Goal: Task Accomplishment & Management: Use online tool/utility

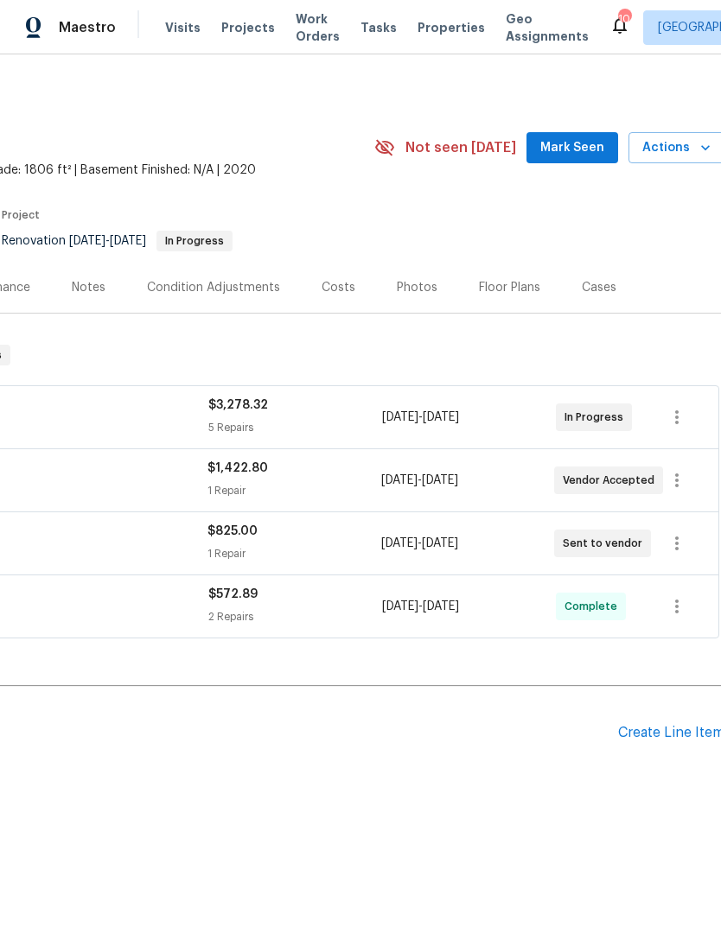
scroll to position [0, 249]
click at [634, 738] on div "Create Line Item" at bounding box center [674, 733] width 106 height 16
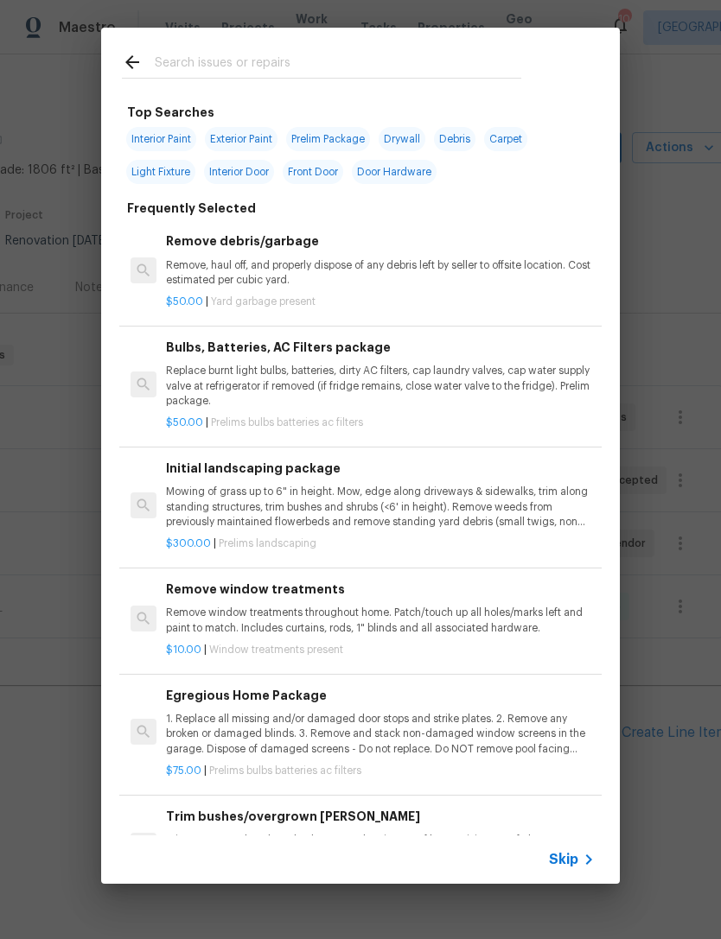
click at [279, 66] on input "text" at bounding box center [338, 65] width 366 height 26
type input "Ini"
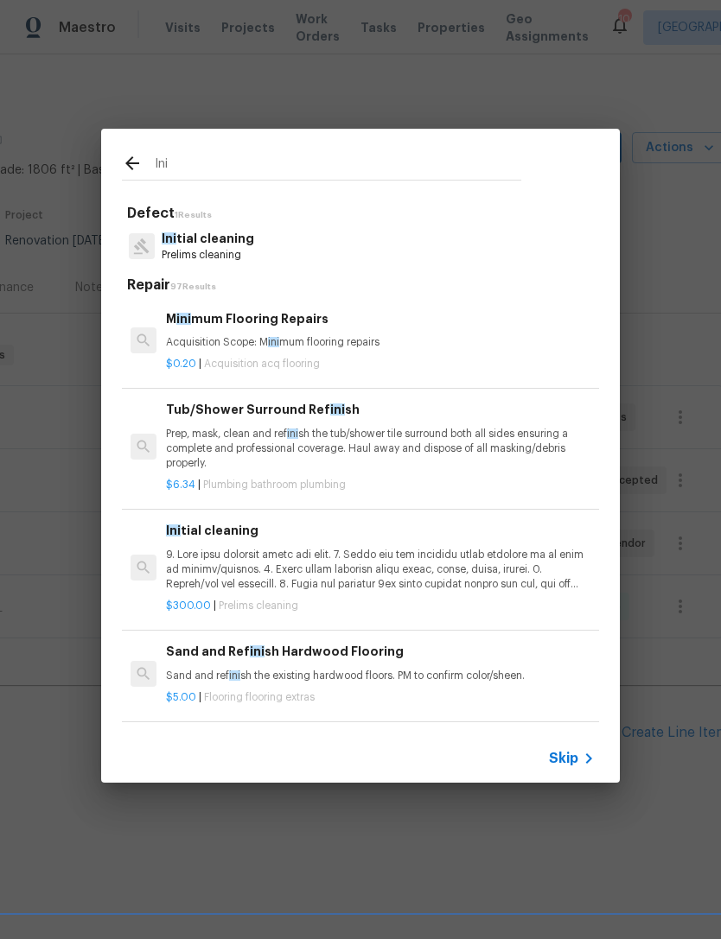
click at [226, 243] on p "Ini tial cleaning" at bounding box center [208, 239] width 92 height 18
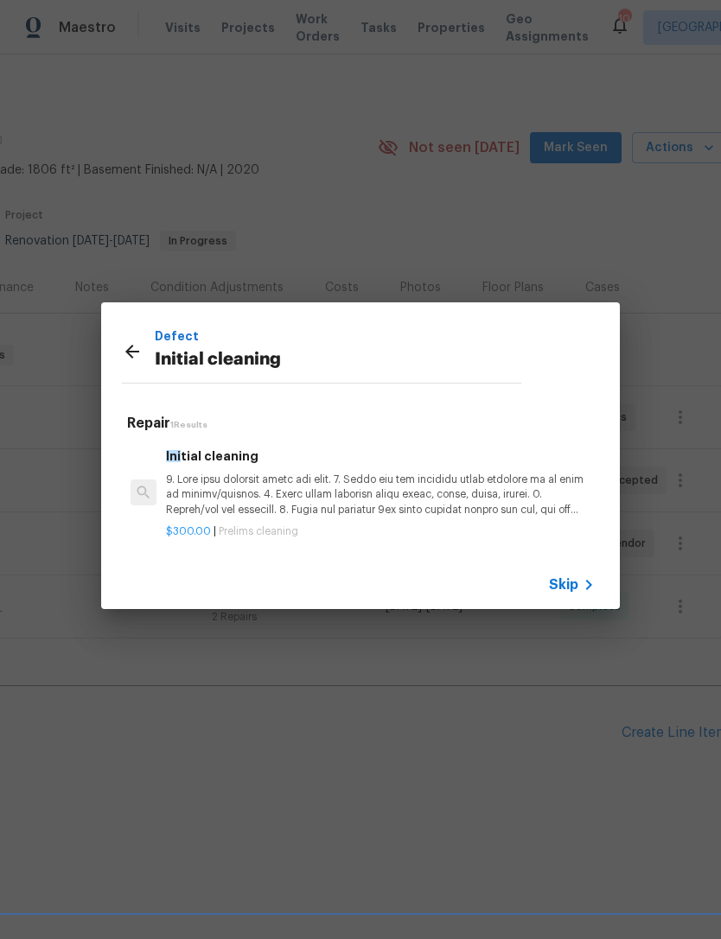
click at [408, 487] on p at bounding box center [380, 495] width 429 height 44
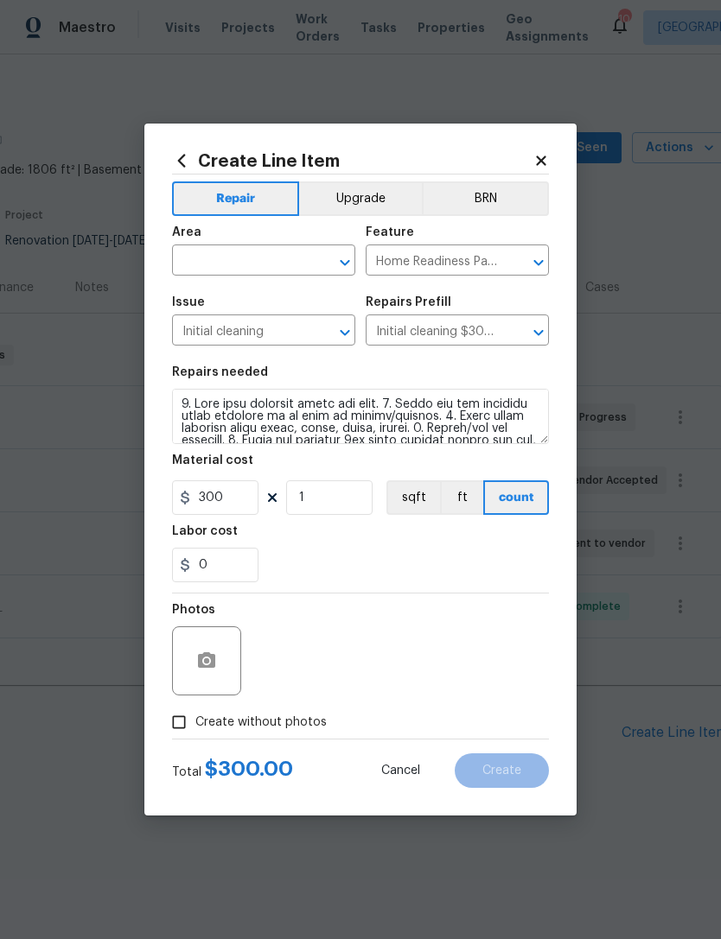
click at [245, 263] on input "text" at bounding box center [239, 262] width 135 height 27
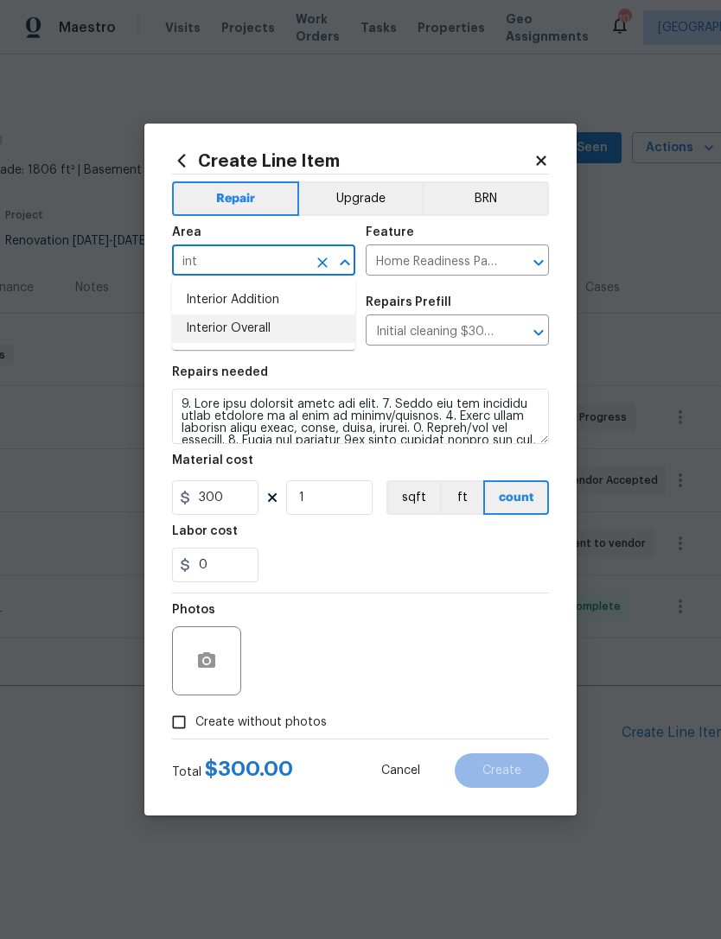
click at [269, 340] on li "Interior Overall" at bounding box center [263, 329] width 183 height 29
type input "Interior Overall"
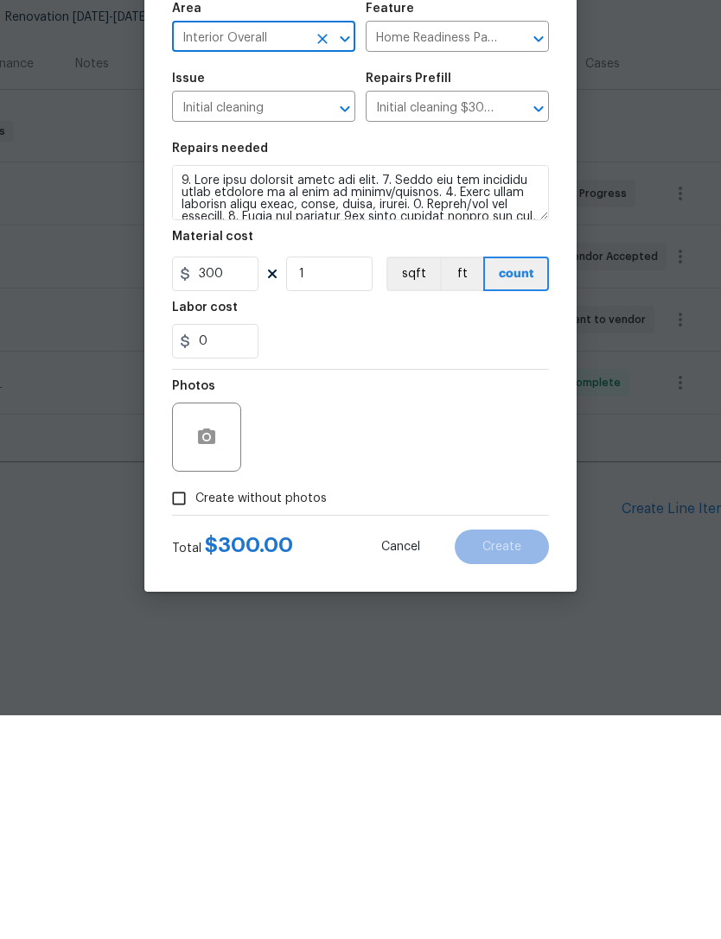
click at [181, 706] on input "Create without photos" at bounding box center [178, 722] width 33 height 33
checkbox input "true"
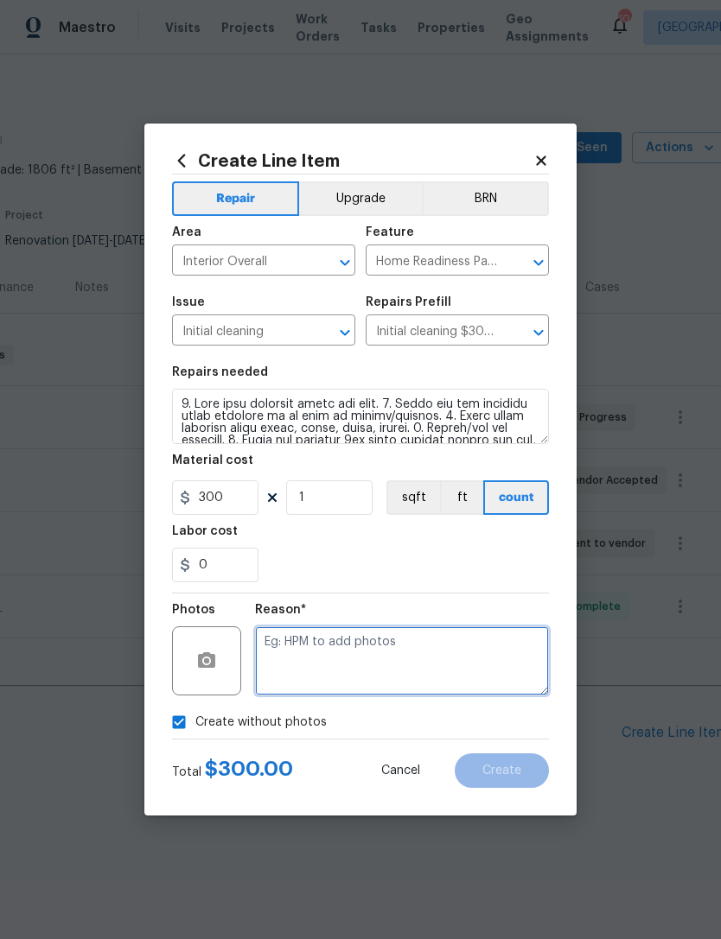
click at [389, 656] on textarea at bounding box center [402, 661] width 294 height 69
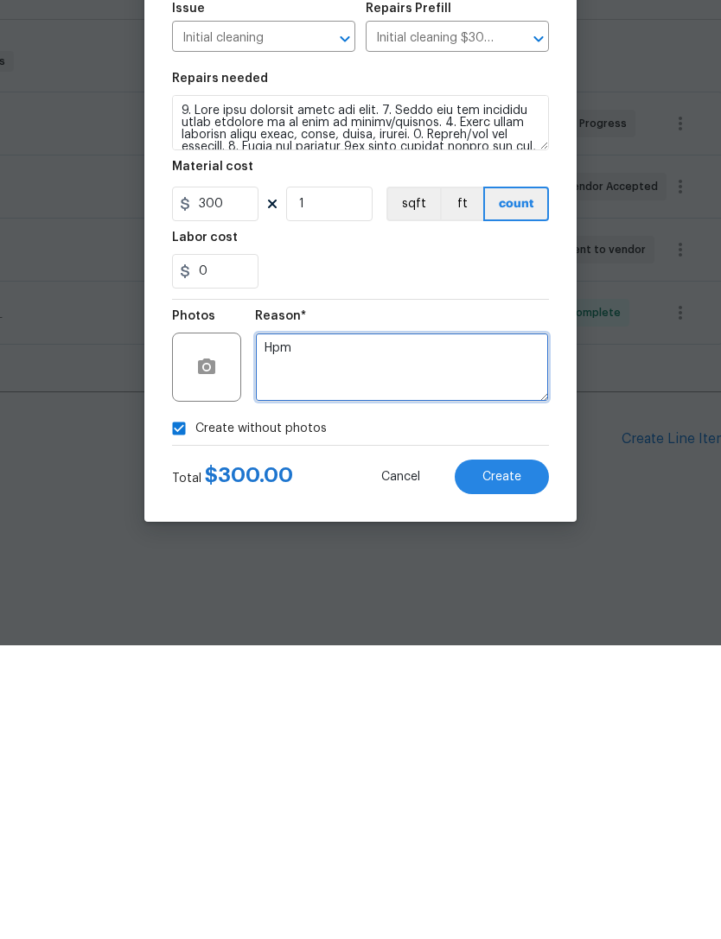
type textarea "Hpm"
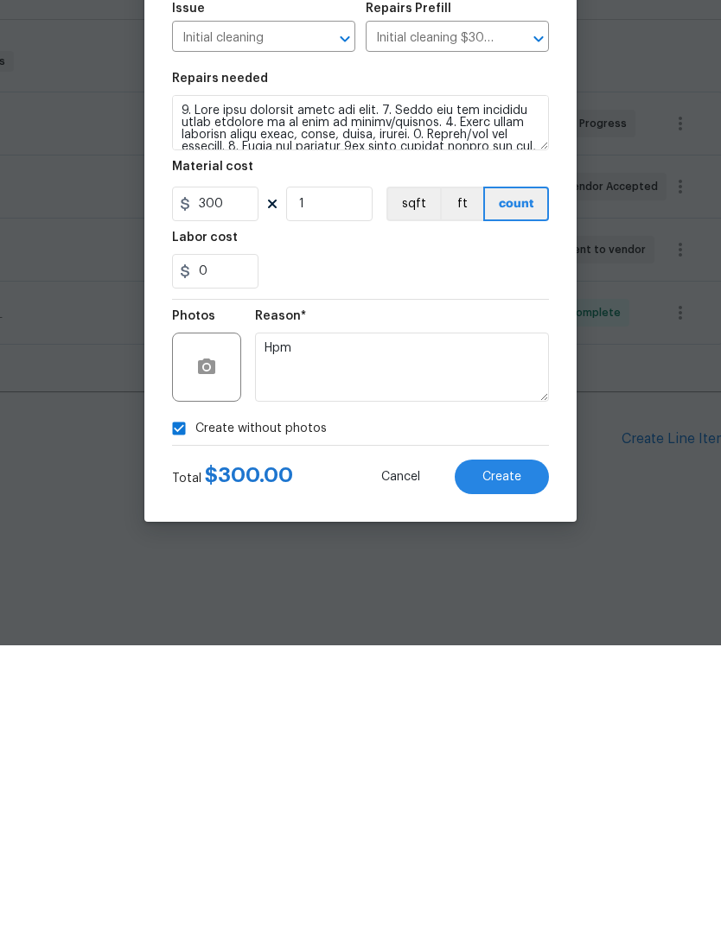
click at [505, 765] on span "Create" at bounding box center [501, 771] width 39 height 13
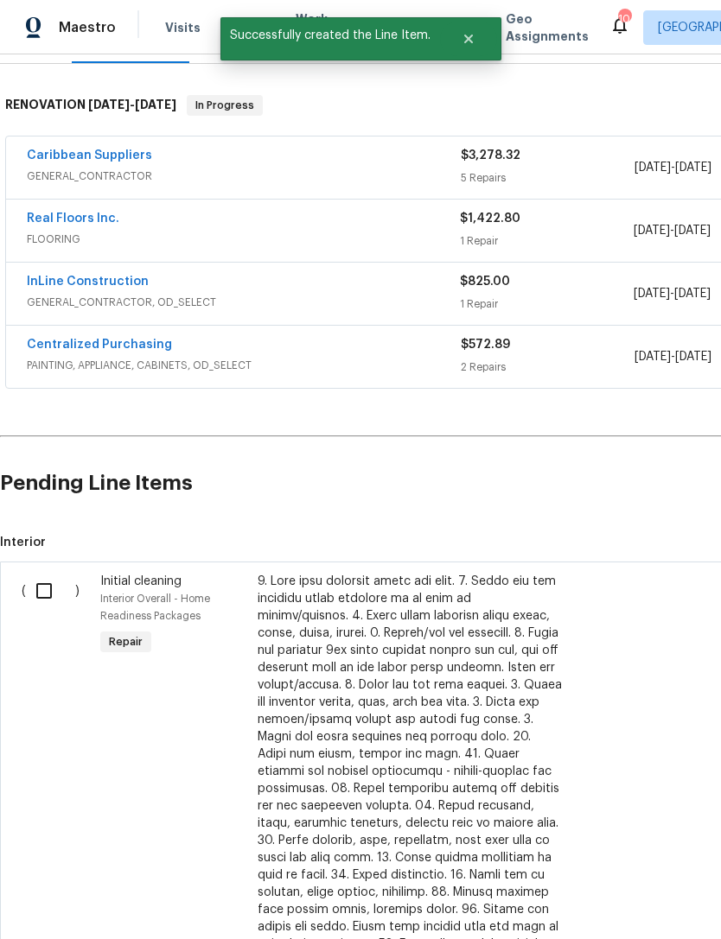
scroll to position [254, 0]
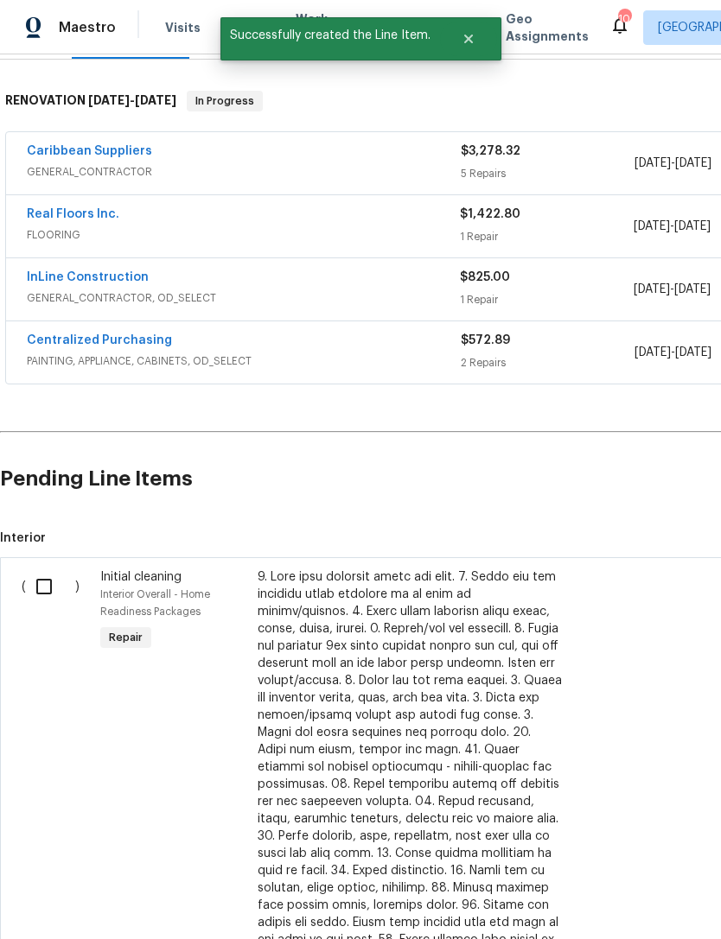
click at [41, 593] on input "checkbox" at bounding box center [50, 587] width 49 height 36
checkbox input "true"
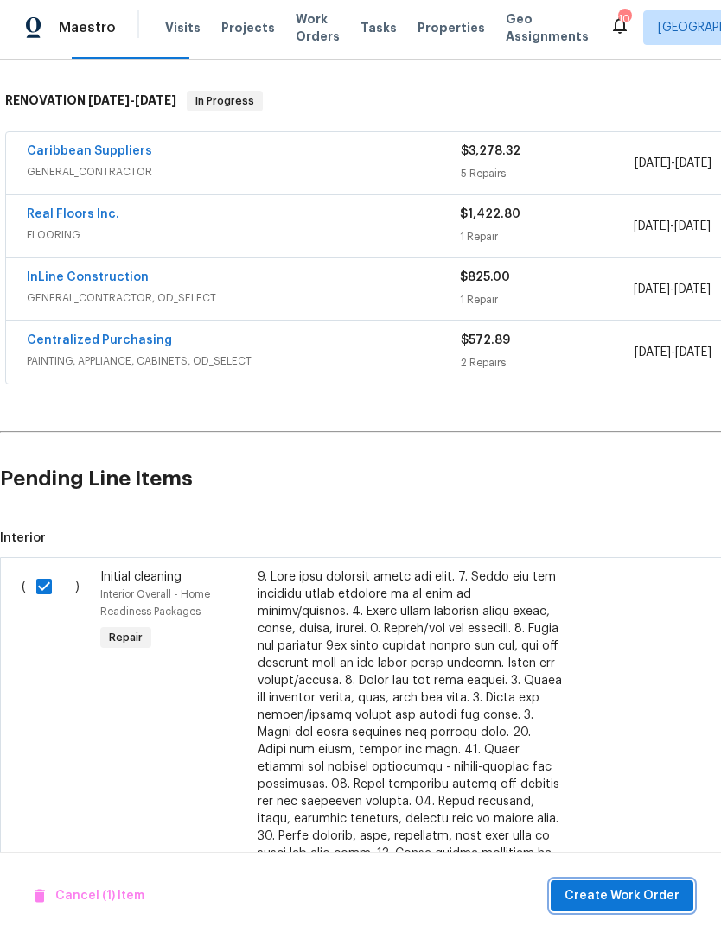
click at [605, 895] on span "Create Work Order" at bounding box center [621, 897] width 115 height 22
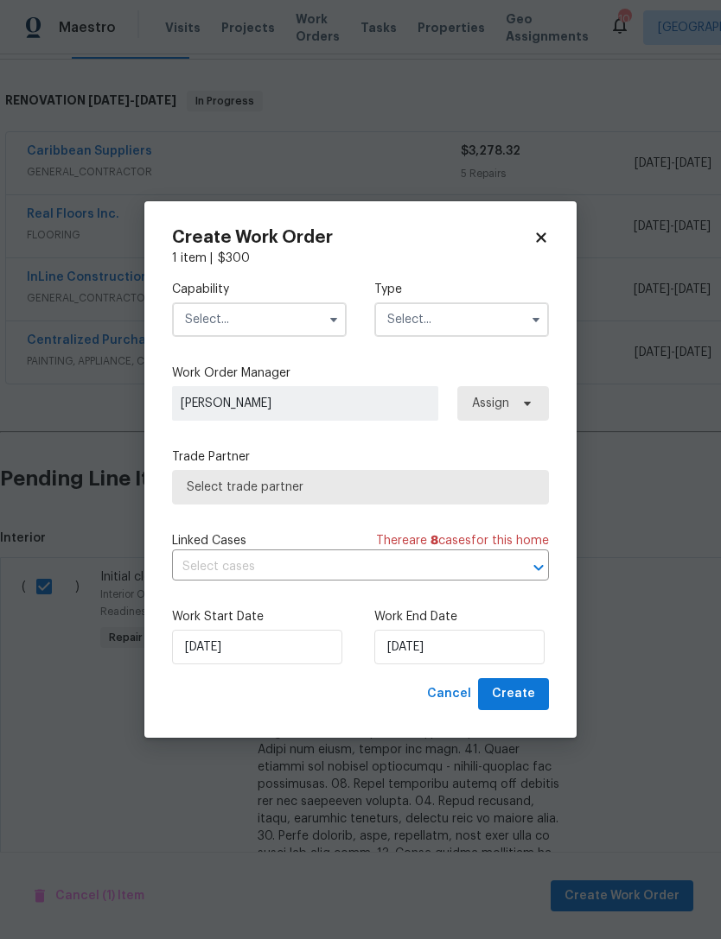
click at [311, 320] on input "text" at bounding box center [259, 319] width 175 height 35
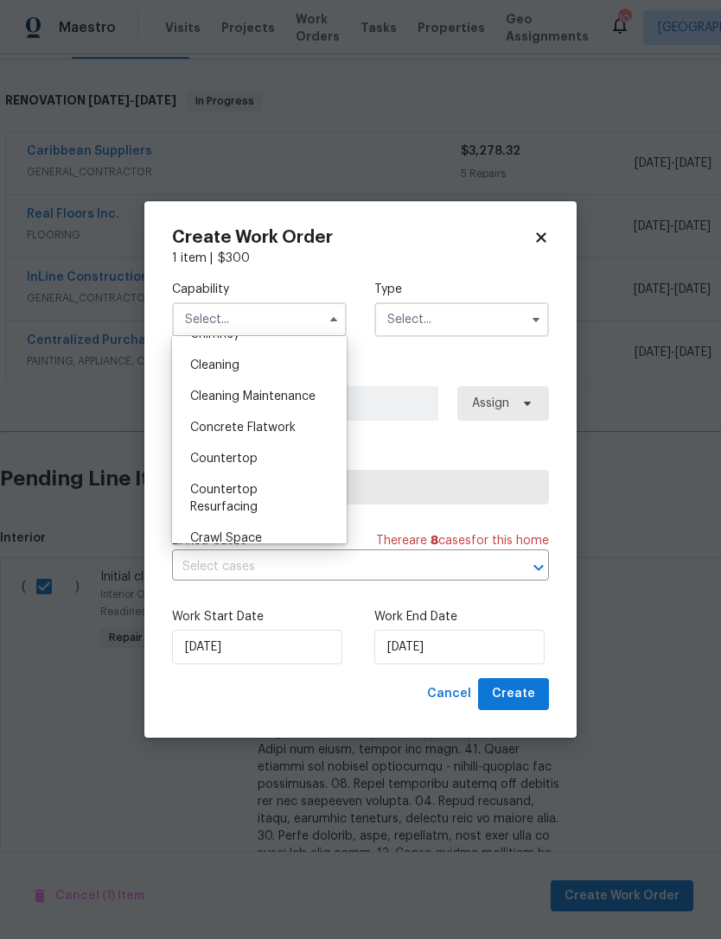
scroll to position [237, 0]
click at [239, 369] on span "Cleaning" at bounding box center [214, 368] width 49 height 12
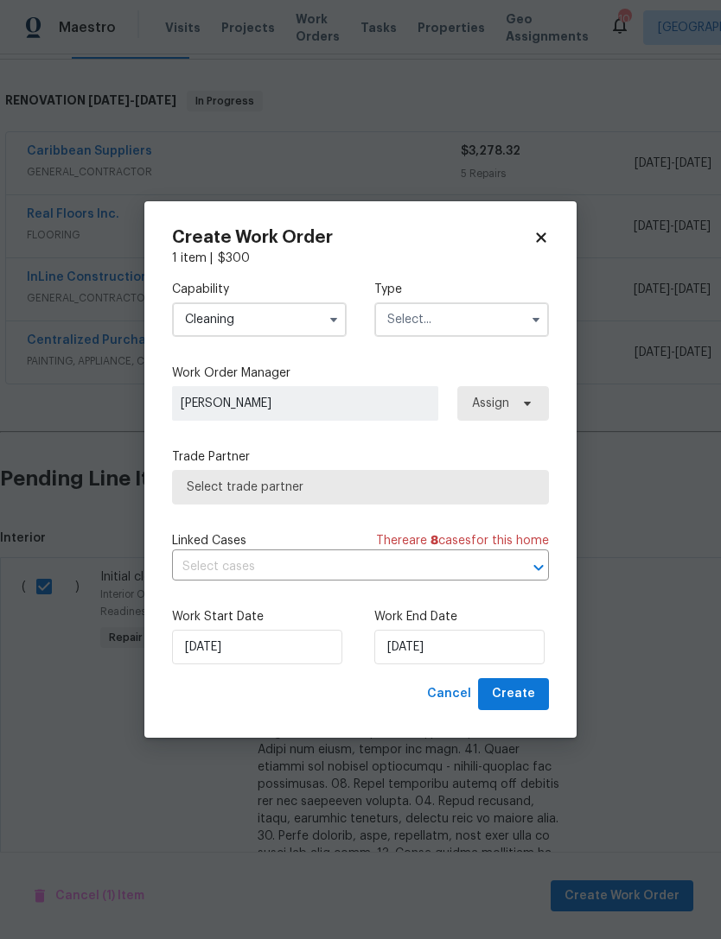
type input "Cleaning"
click at [454, 313] on input "text" at bounding box center [461, 319] width 175 height 35
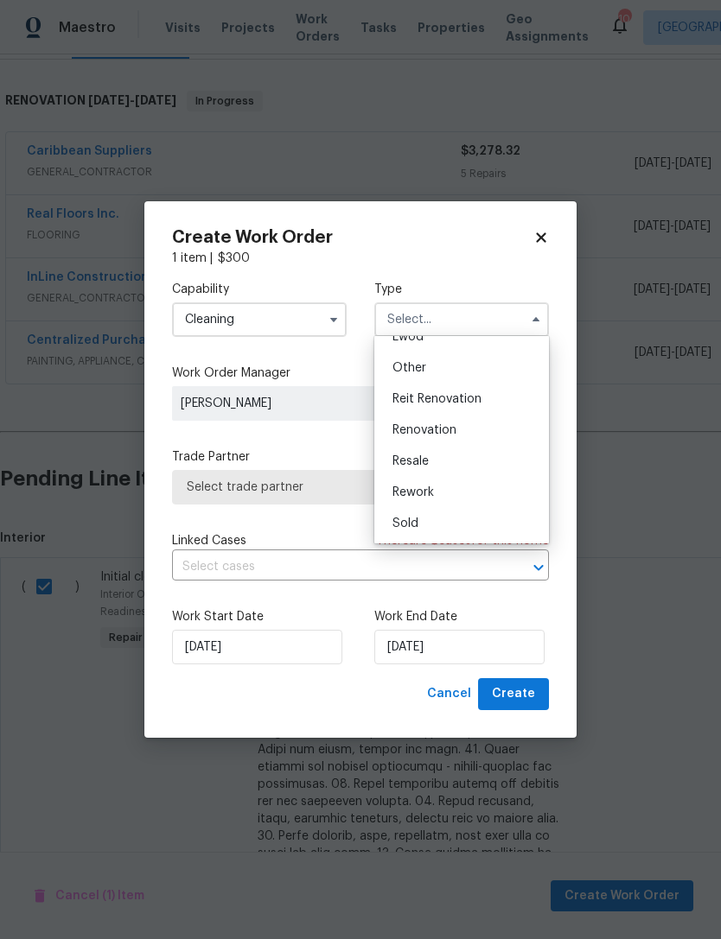
scroll to position [206, 0]
click at [474, 437] on div "Renovation" at bounding box center [462, 430] width 166 height 31
type input "Renovation"
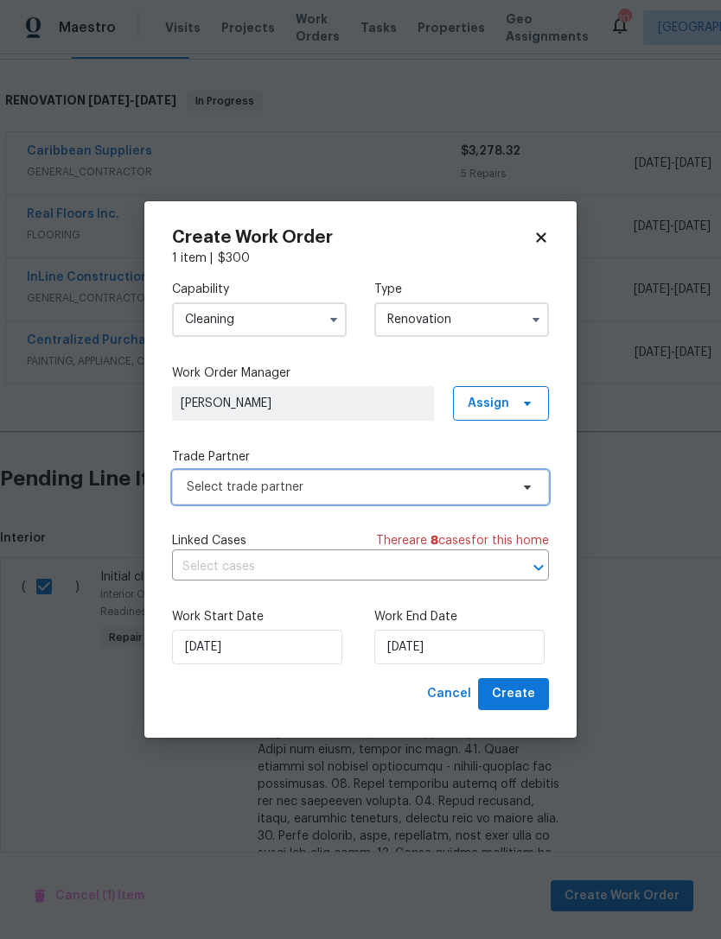
click at [401, 484] on span "Select trade partner" at bounding box center [348, 487] width 322 height 17
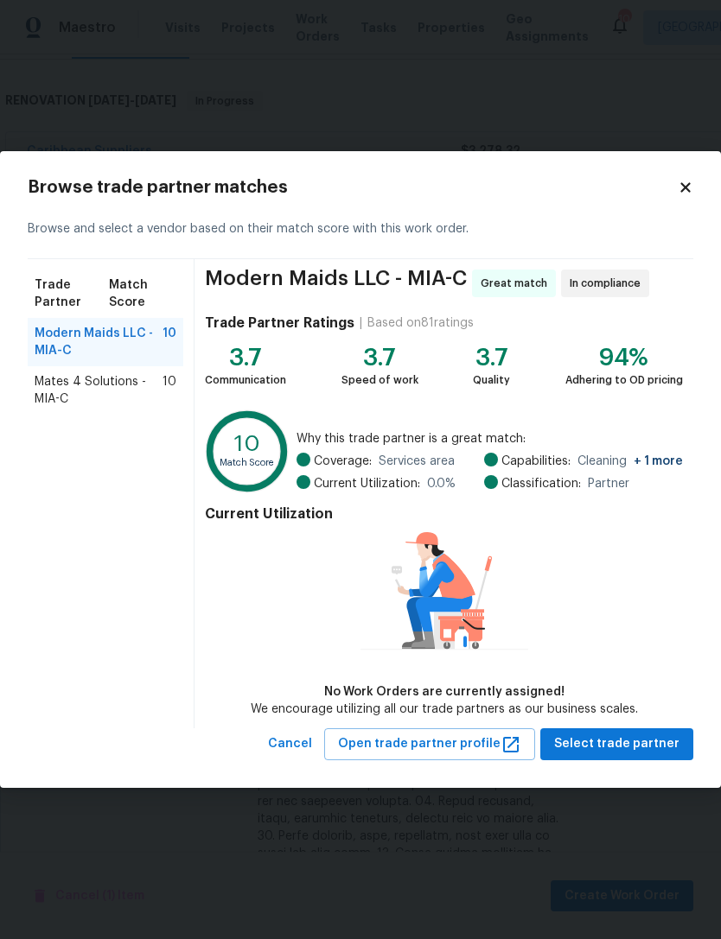
click at [140, 338] on span "Modern Maids LLC - MIA-C" at bounding box center [99, 342] width 128 height 35
click at [616, 744] on span "Select trade partner" at bounding box center [616, 745] width 125 height 22
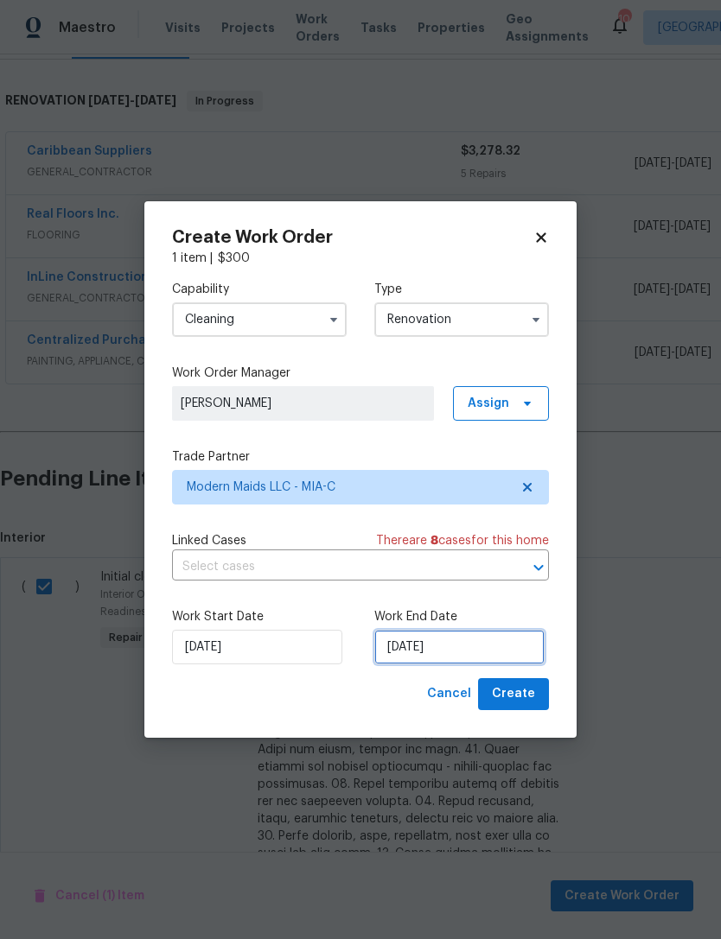
click at [472, 653] on input "[DATE]" at bounding box center [459, 647] width 170 height 35
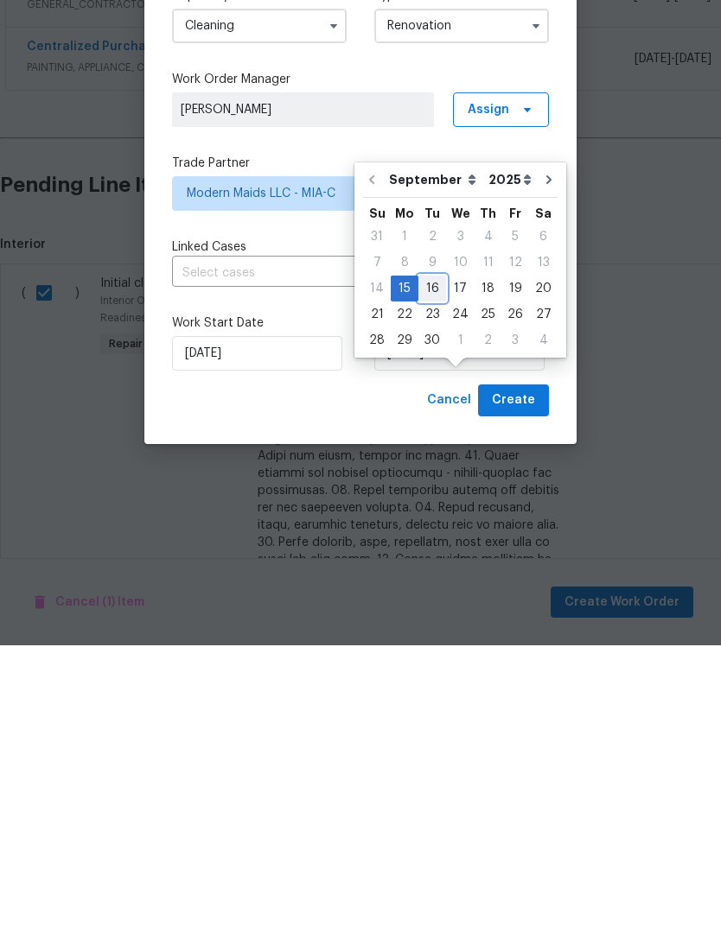
click at [428, 570] on div "16" at bounding box center [432, 582] width 28 height 24
type input "[DATE]"
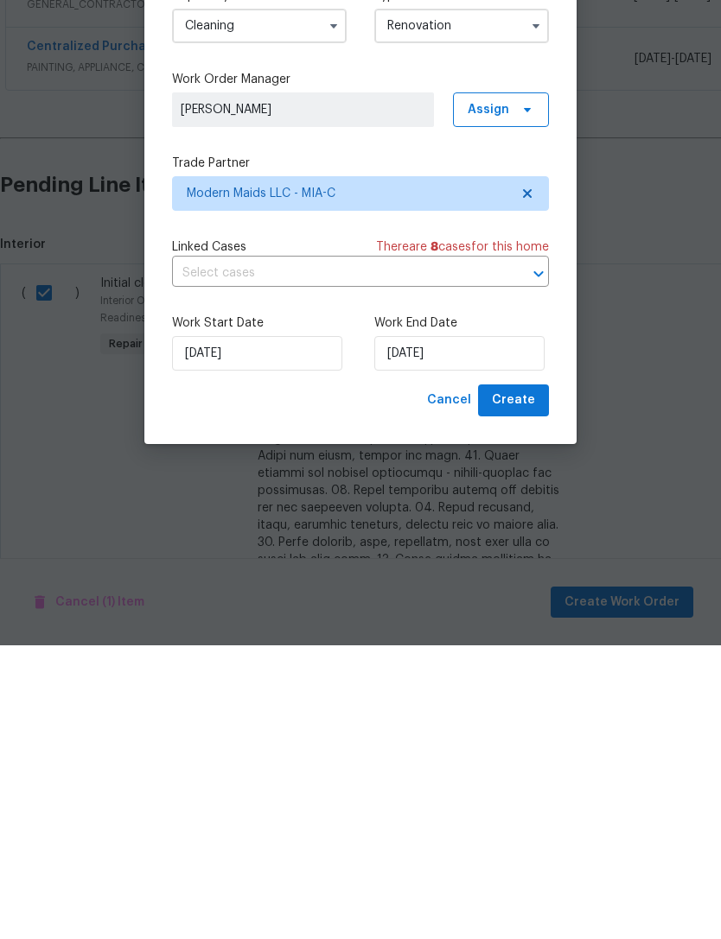
scroll to position [55, 0]
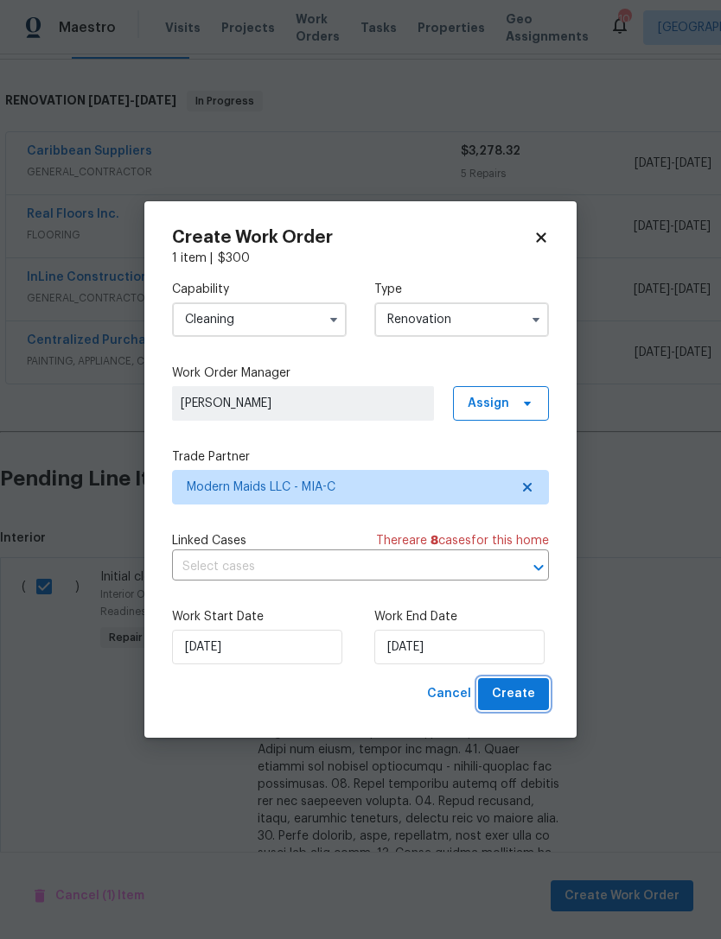
click at [521, 701] on span "Create" at bounding box center [513, 695] width 43 height 22
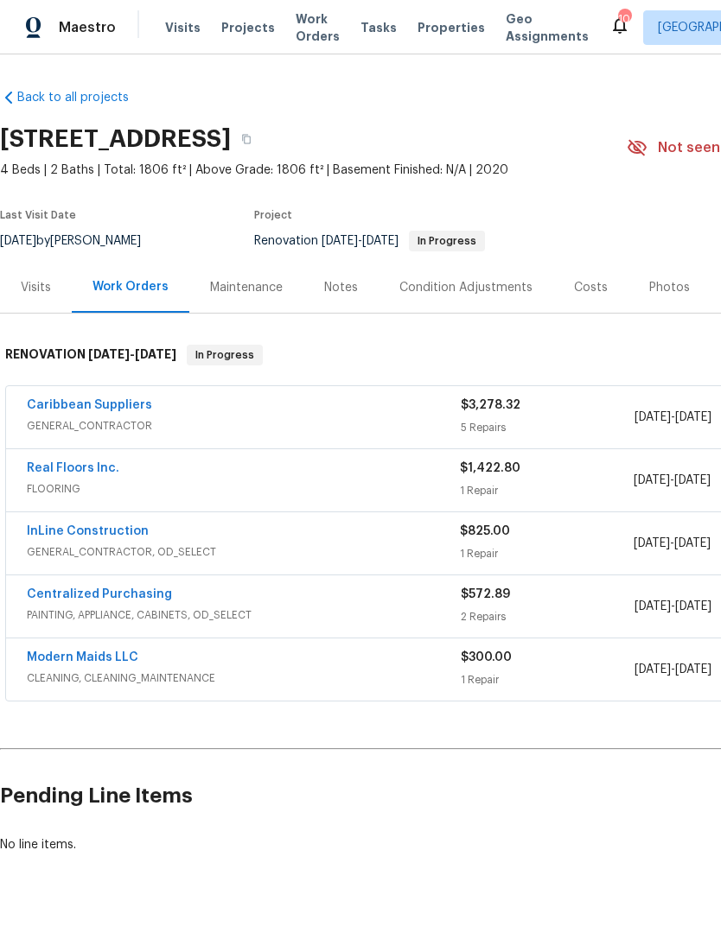
scroll to position [0, 0]
click at [123, 652] on link "Modern Maids LLC" at bounding box center [82, 658] width 111 height 12
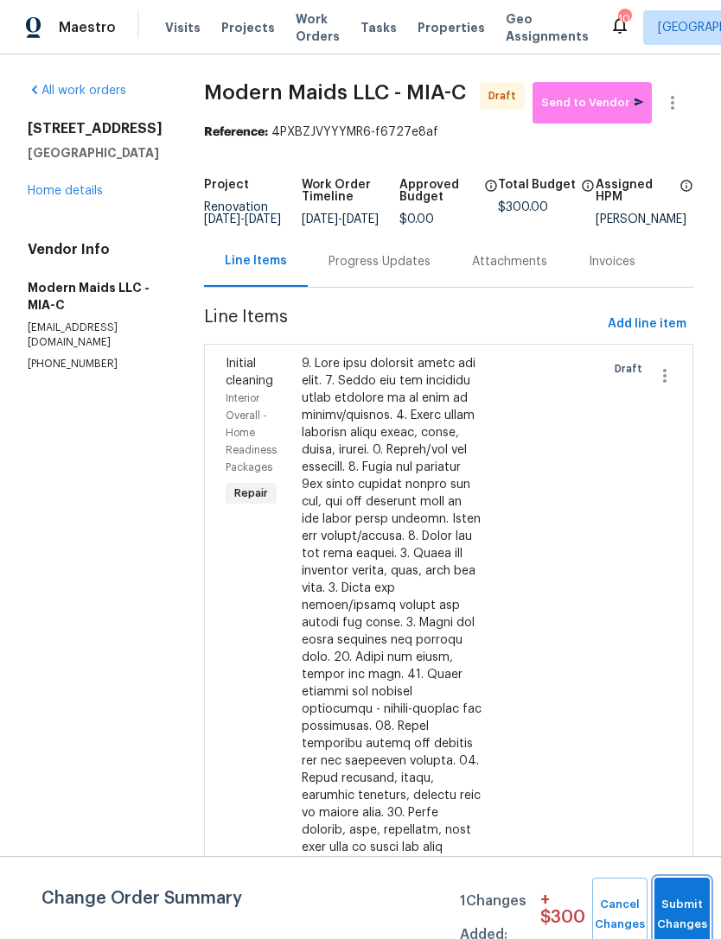
click at [672, 889] on button "Submit Changes" at bounding box center [681, 915] width 55 height 74
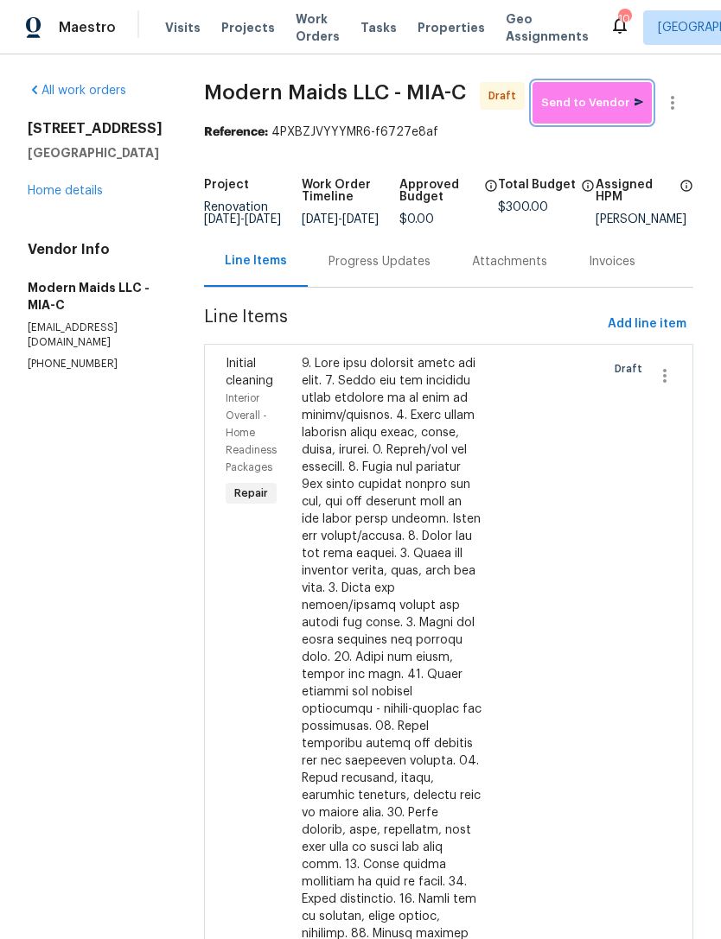
click at [605, 99] on span "Send to Vendor" at bounding box center [592, 103] width 102 height 20
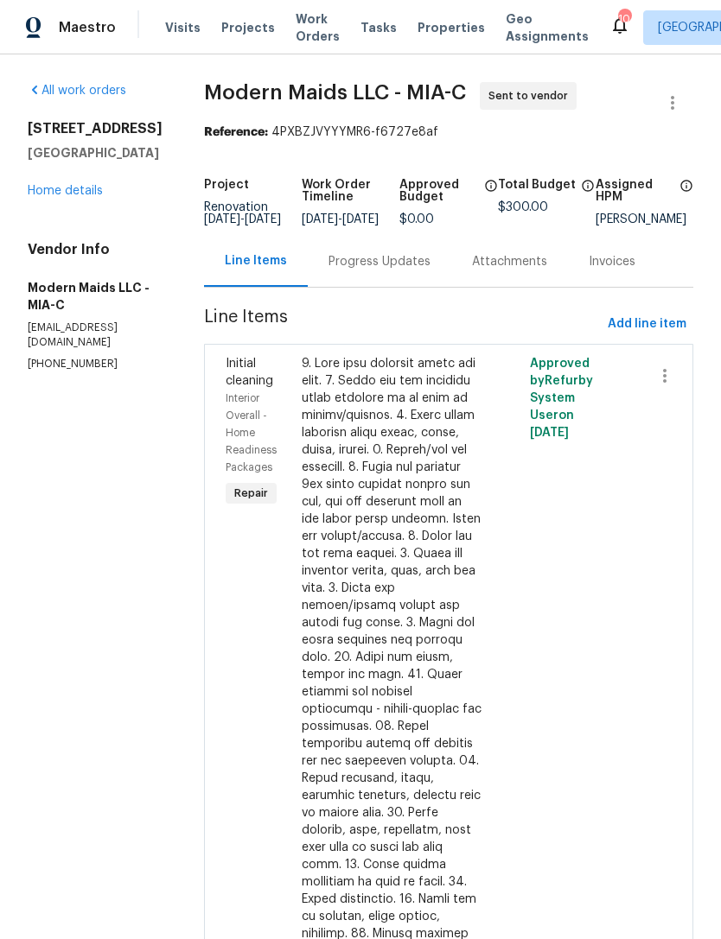
click at [411, 271] on div "Progress Updates" at bounding box center [379, 261] width 102 height 17
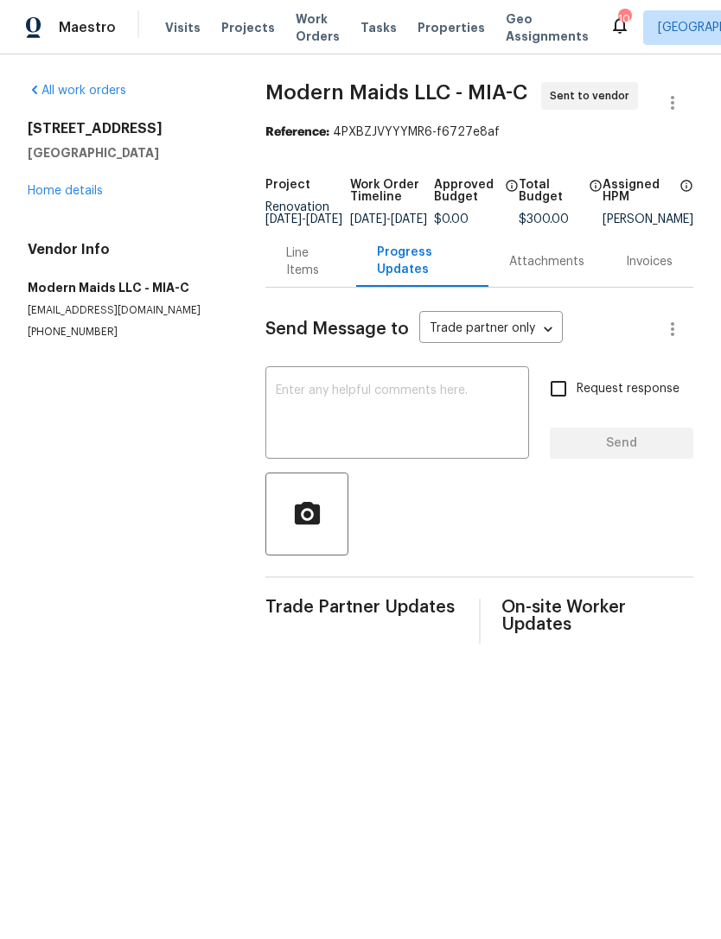
click at [308, 415] on textarea at bounding box center [397, 415] width 243 height 60
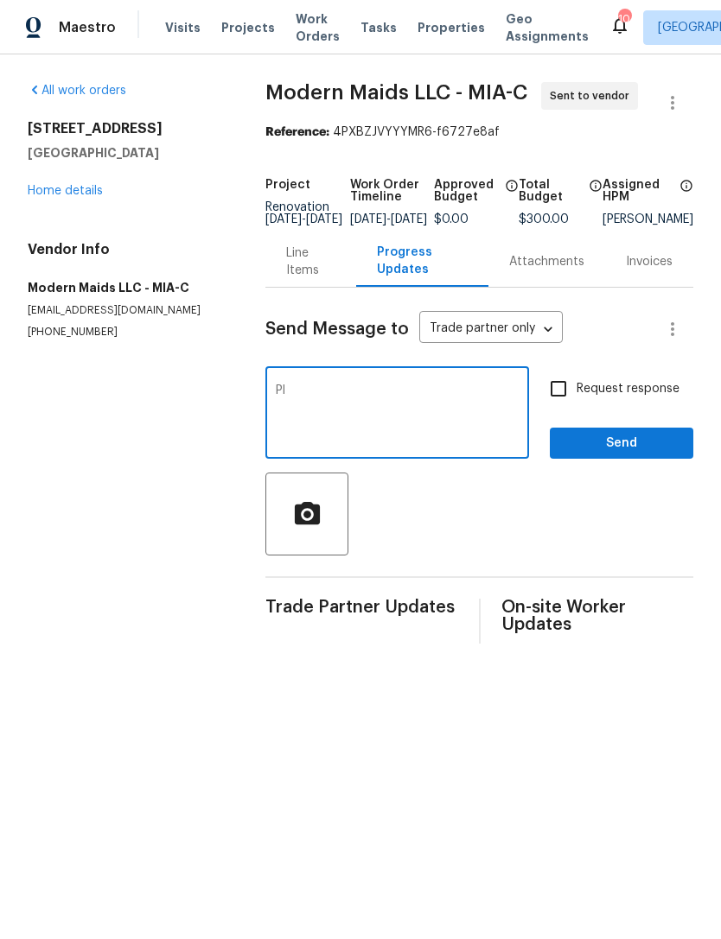
type textarea "P"
type textarea "Please schedule for early [PERSON_NAME] am 9/16"
click at [556, 407] on input "Request response" at bounding box center [558, 389] width 36 height 36
checkbox input "true"
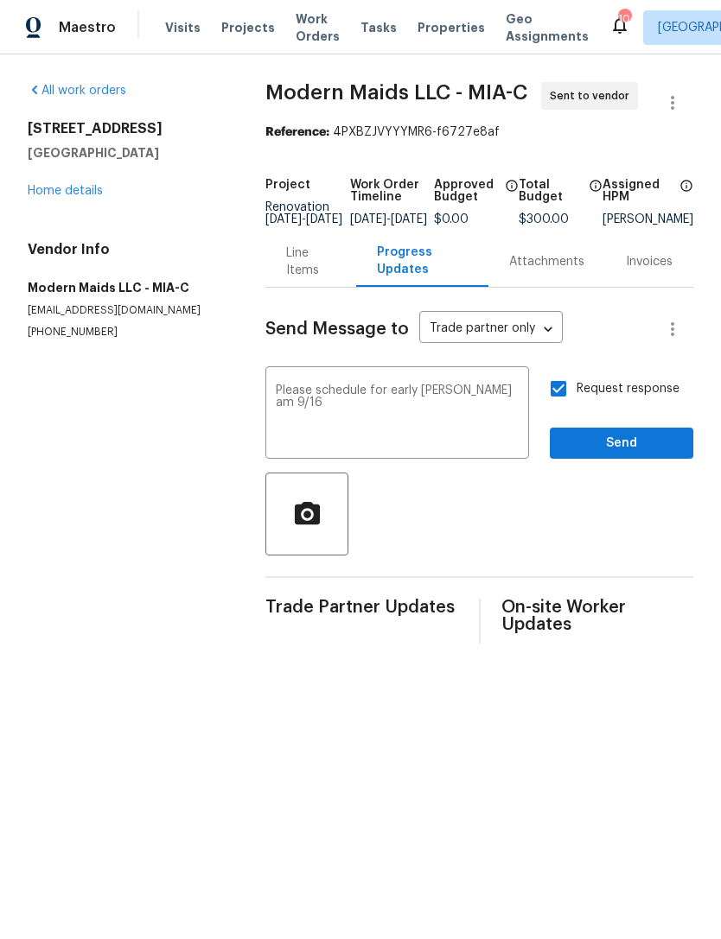
click at [509, 425] on textarea "Please schedule for early [PERSON_NAME] am 9/16" at bounding box center [397, 415] width 243 height 60
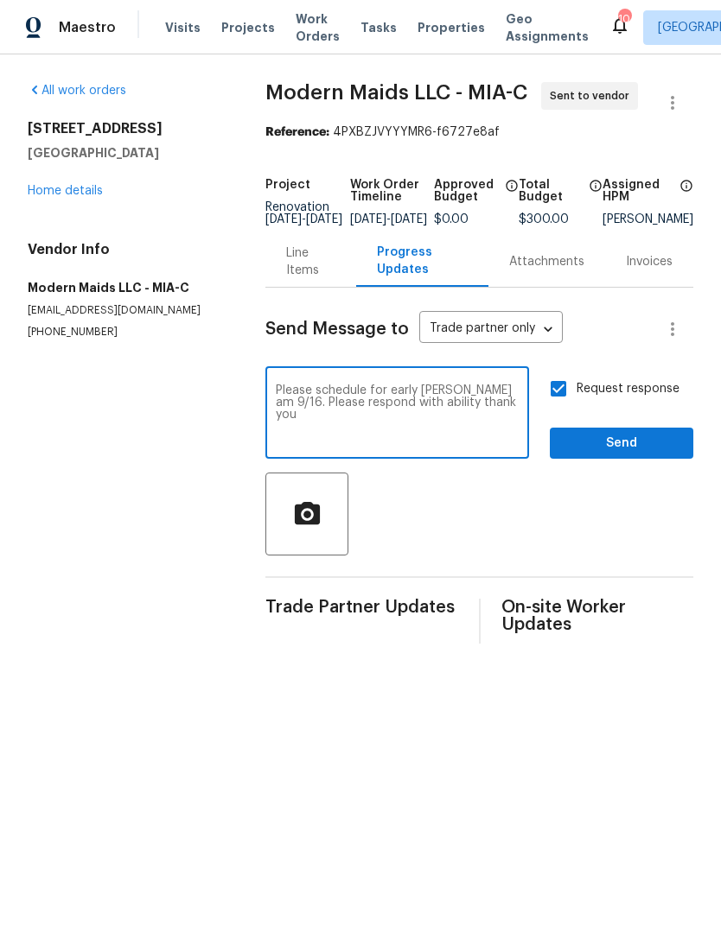
type textarea "Please schedule for early [PERSON_NAME] am 9/16. Please respond with ability th…"
click at [643, 444] on button "Send" at bounding box center [621, 444] width 143 height 32
